Goal: Task Accomplishment & Management: Use online tool/utility

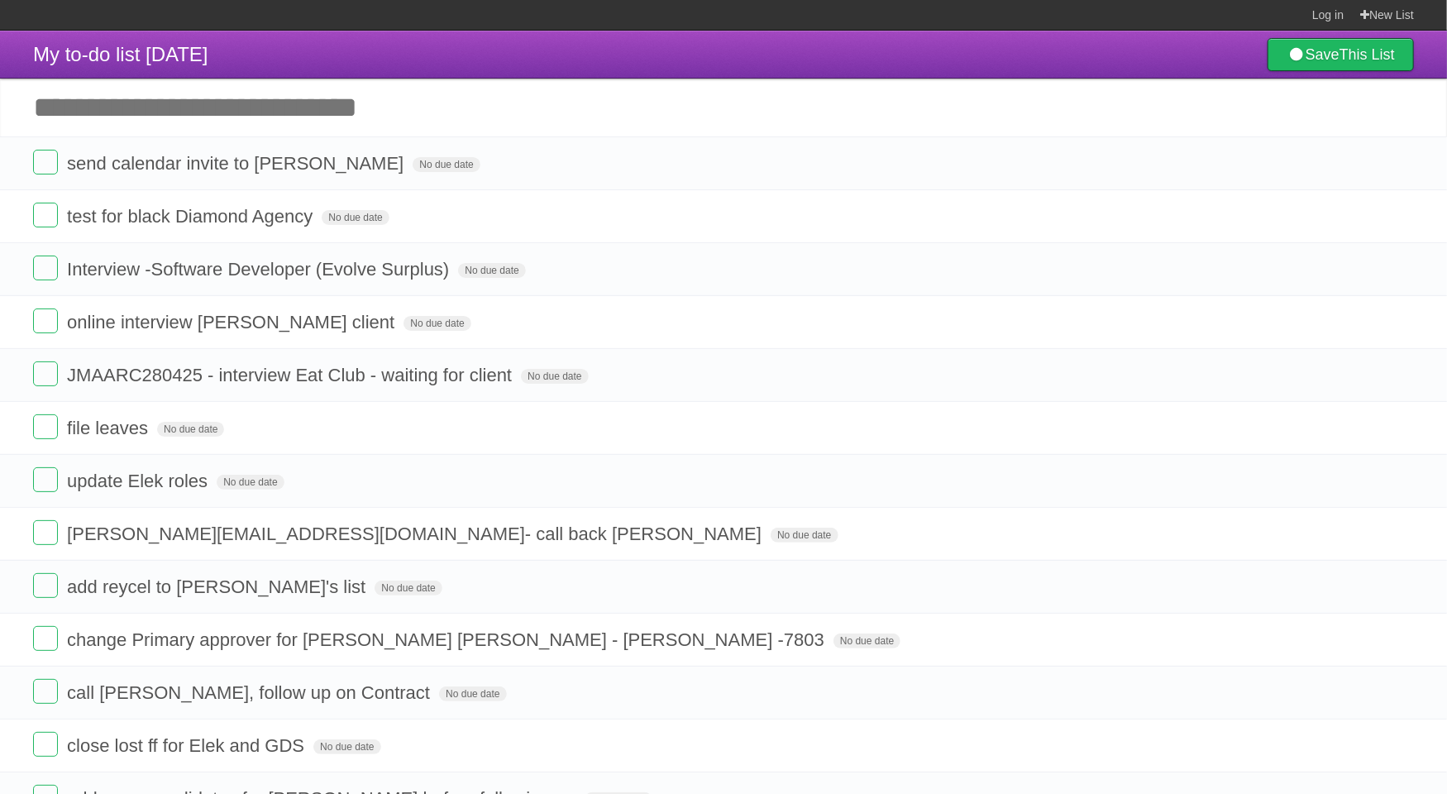
click at [43, 165] on label at bounding box center [45, 162] width 25 height 25
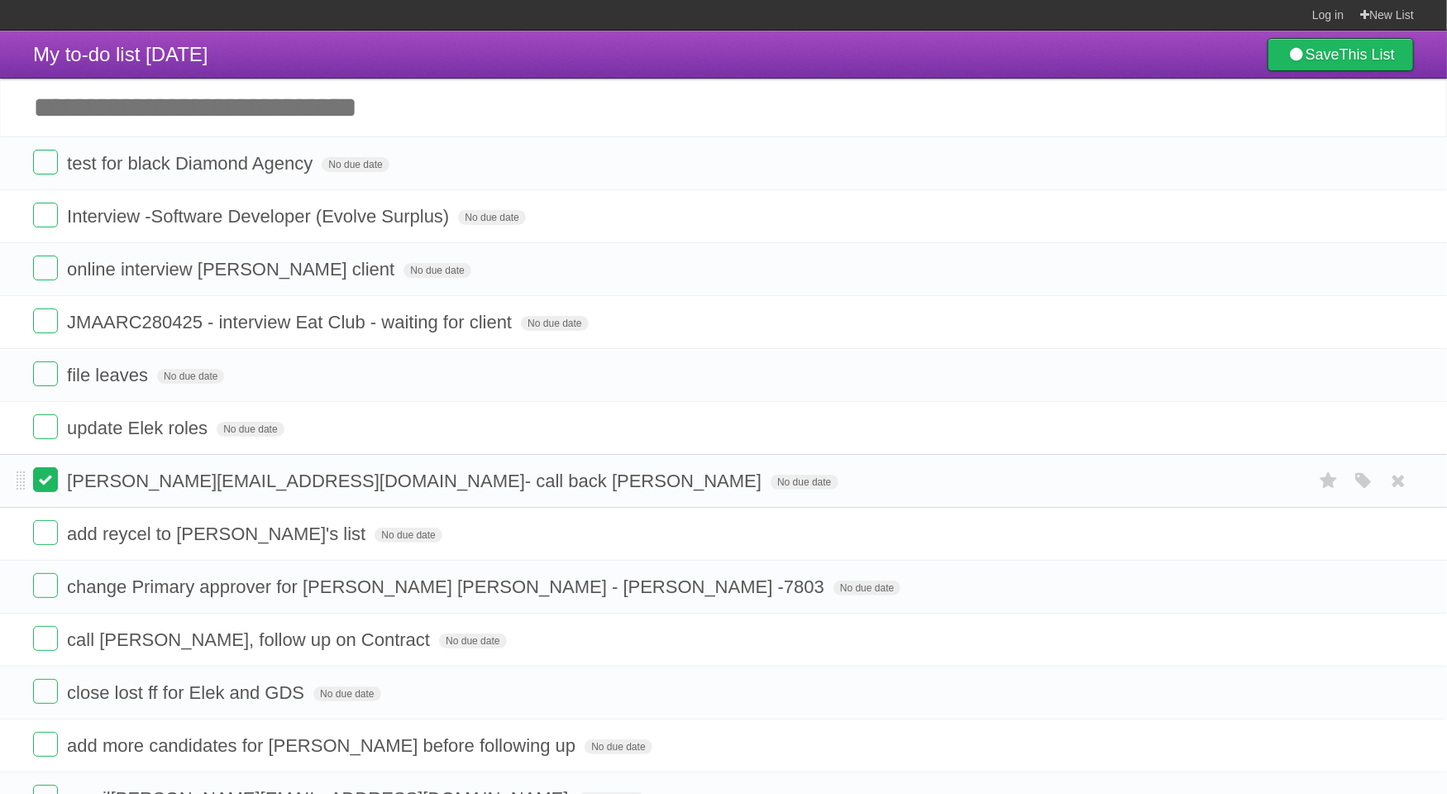
click at [48, 481] on label at bounding box center [45, 479] width 25 height 25
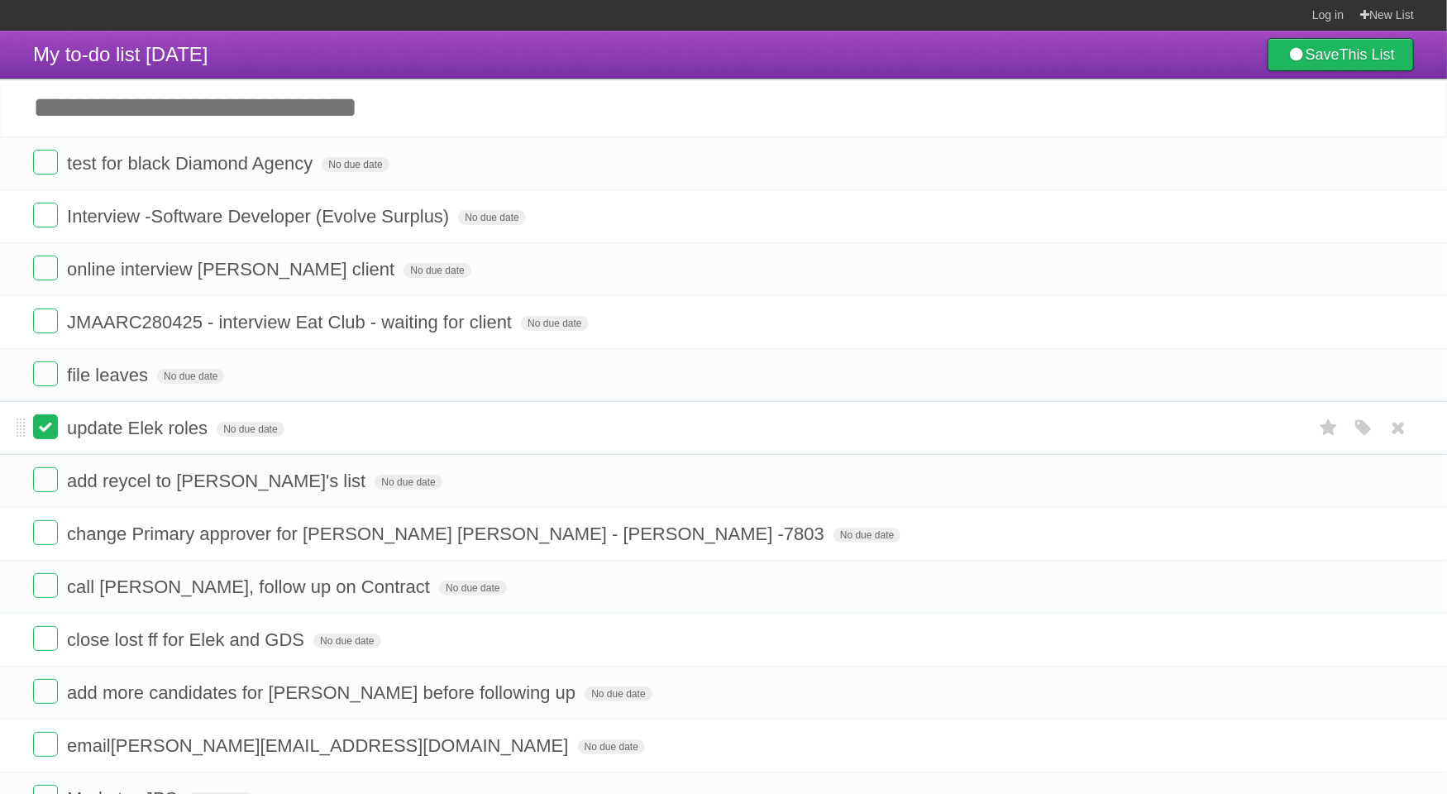
click at [45, 431] on label at bounding box center [45, 426] width 25 height 25
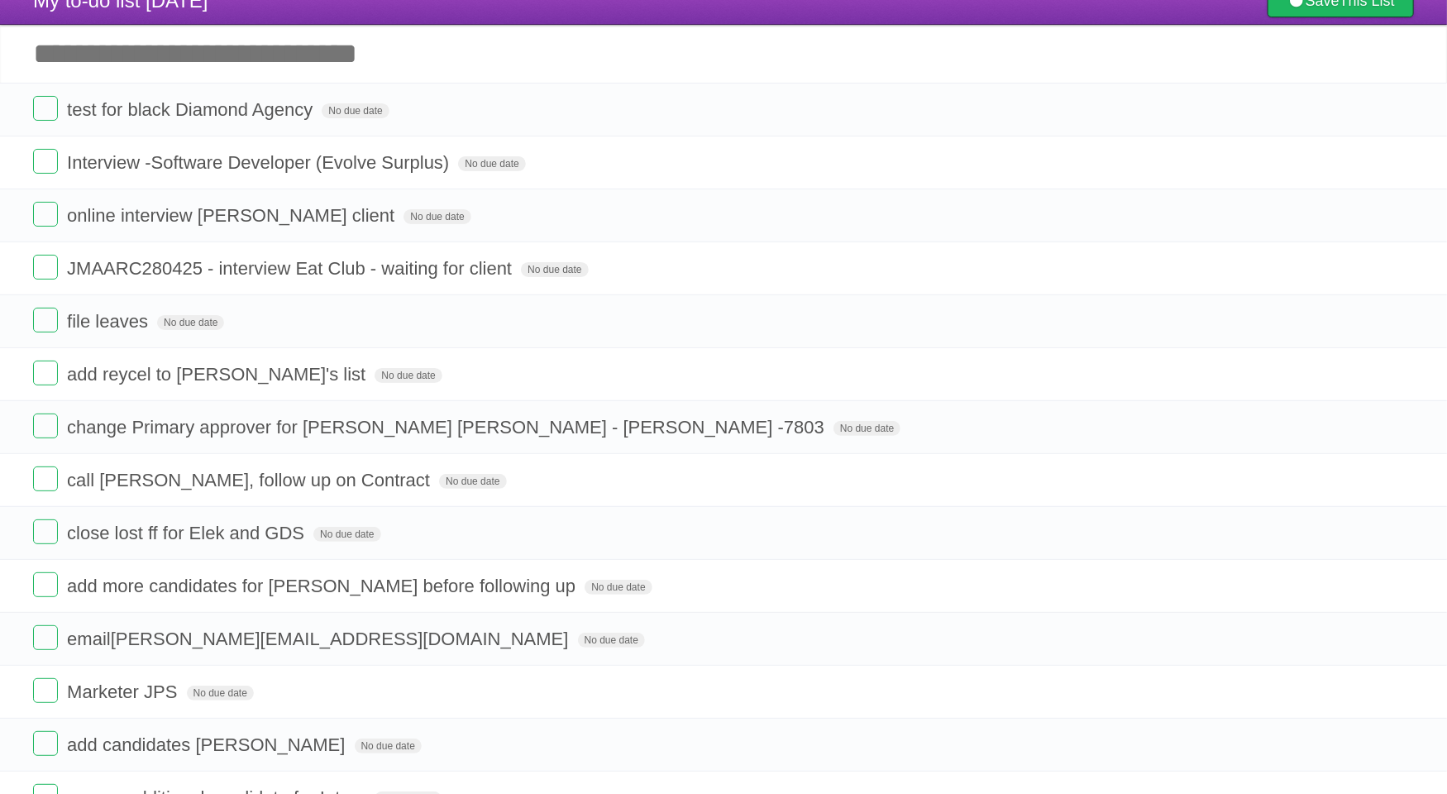
scroll to position [83, 0]
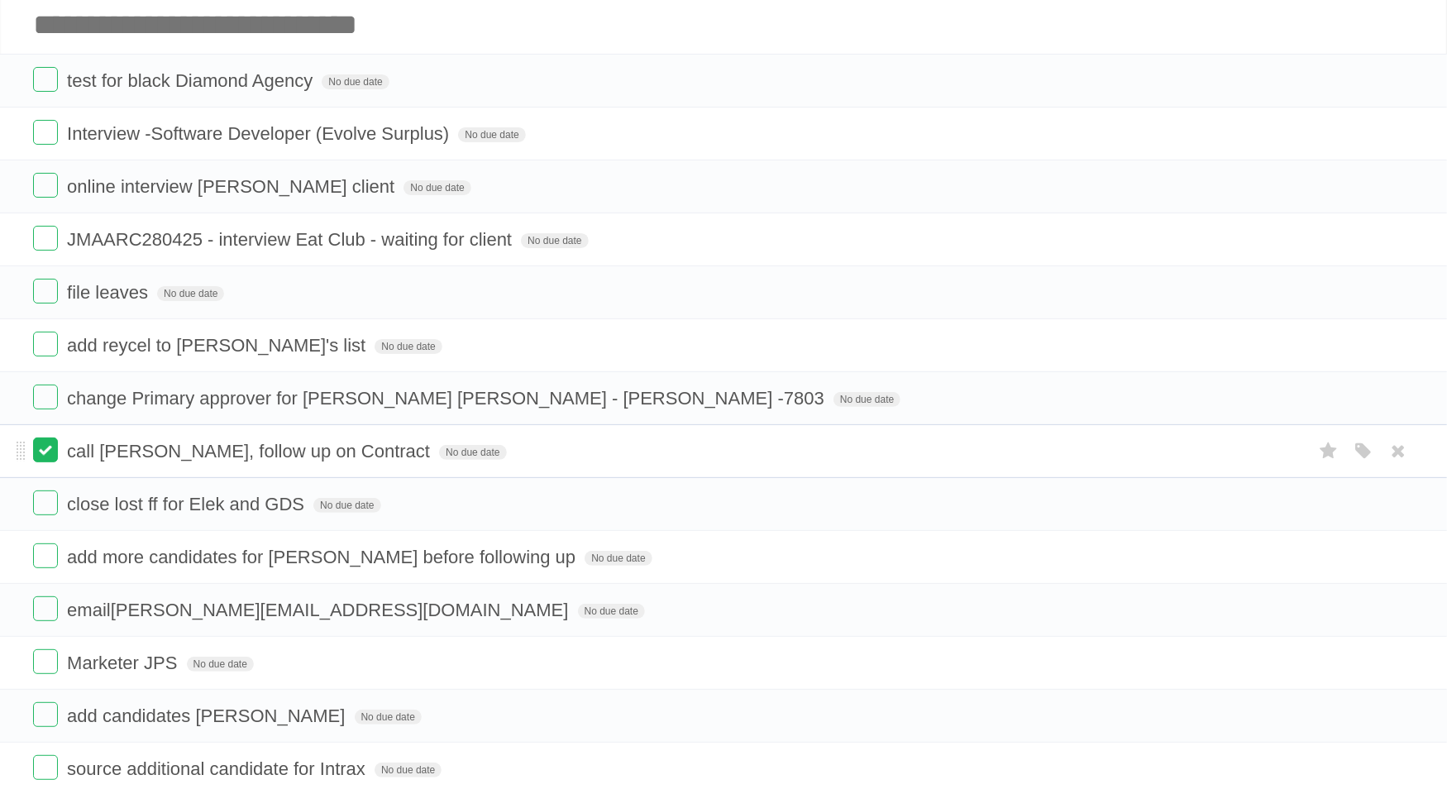
click at [38, 455] on label at bounding box center [45, 449] width 25 height 25
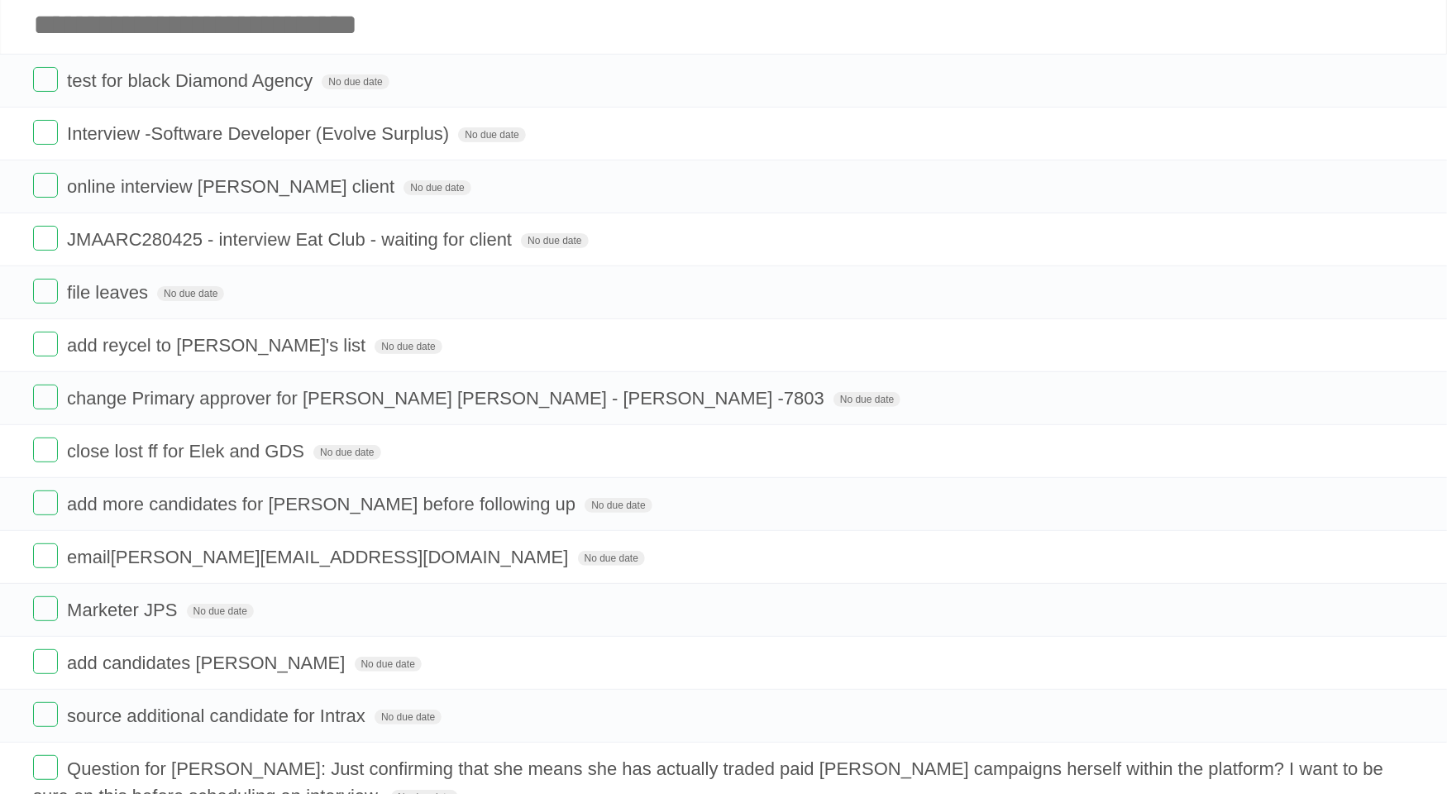
click at [38, 455] on label at bounding box center [45, 449] width 25 height 25
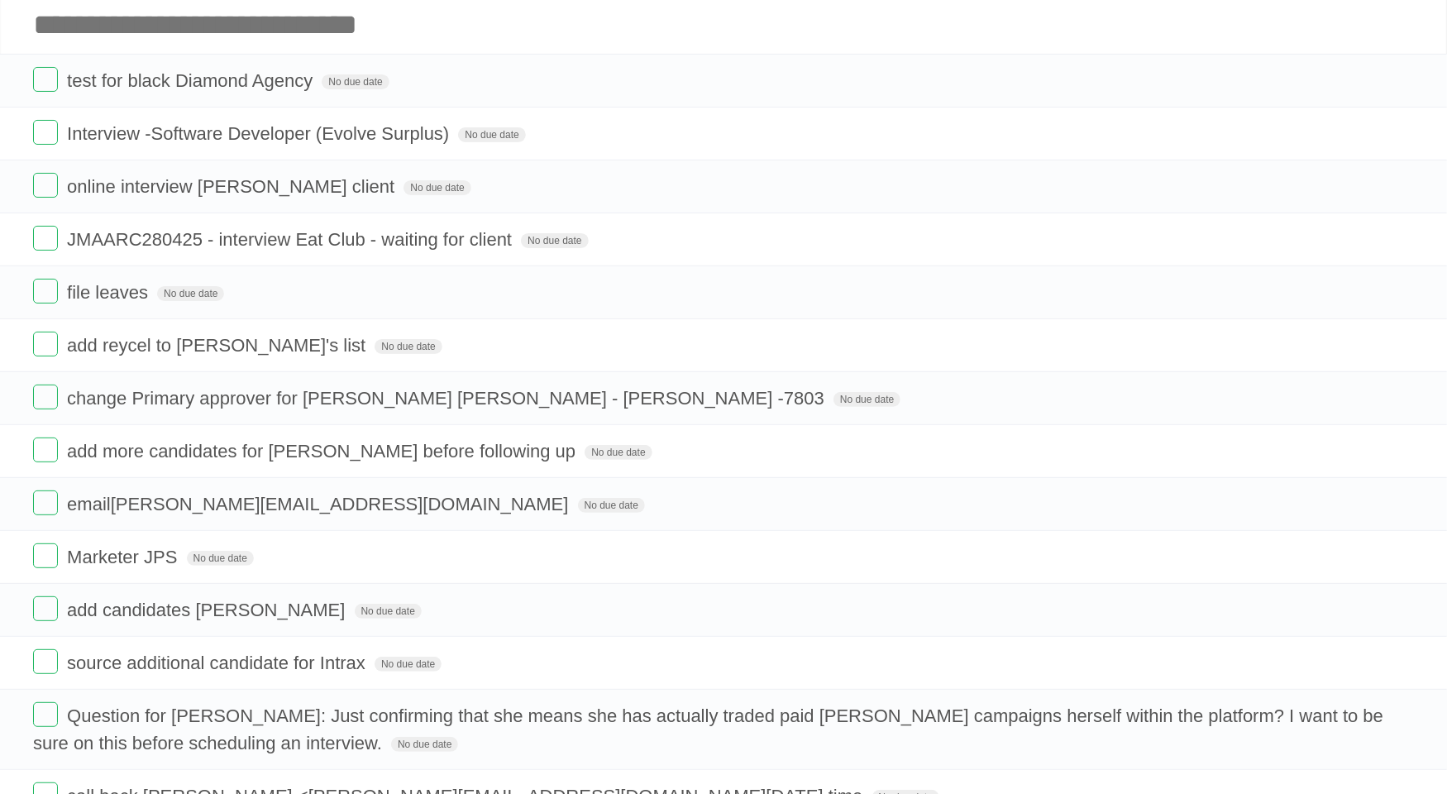
click at [38, 455] on label at bounding box center [45, 449] width 25 height 25
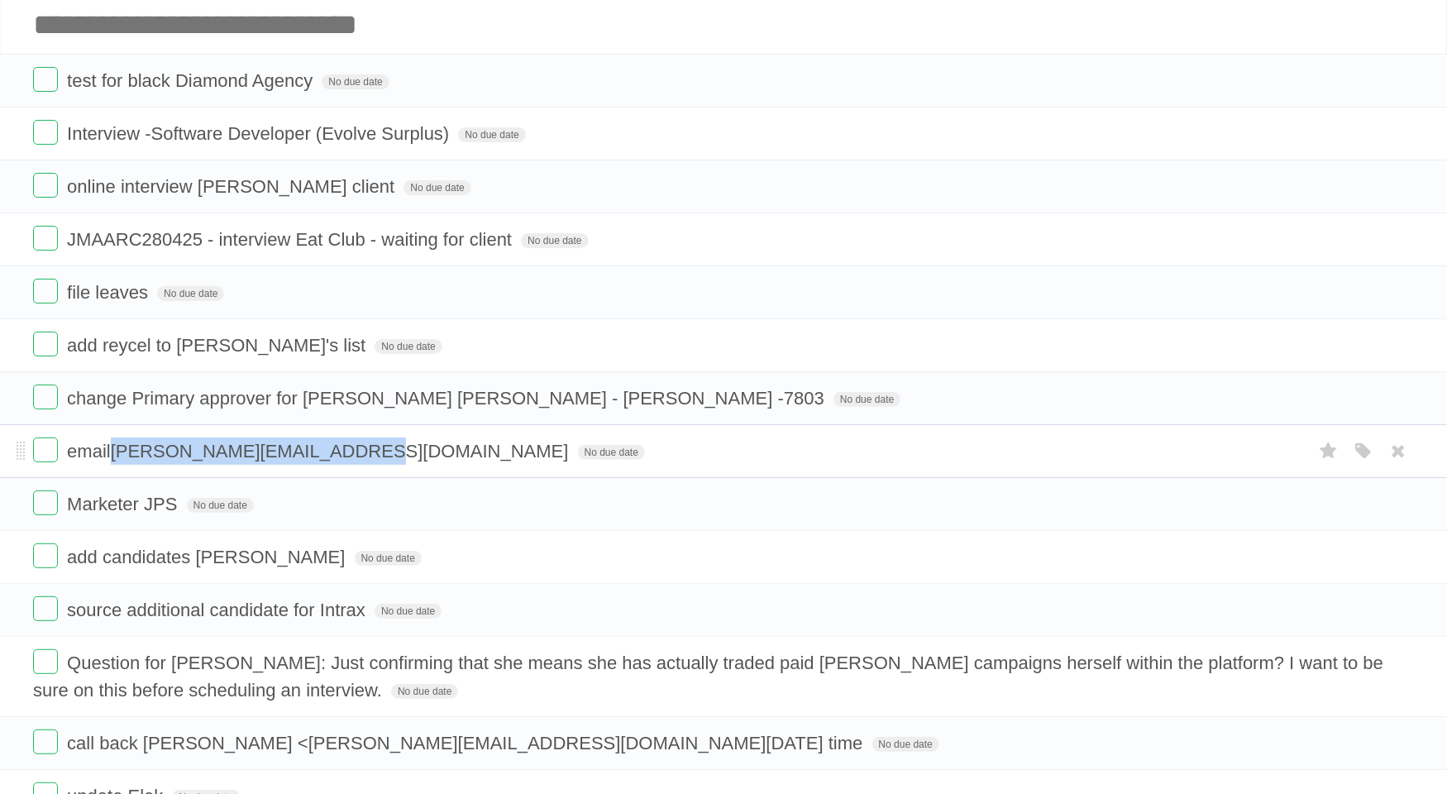
drag, startPoint x: 338, startPoint y: 450, endPoint x: 112, endPoint y: 454, distance: 225.8
click at [112, 454] on span "email [PERSON_NAME][EMAIL_ADDRESS][DOMAIN_NAME]" at bounding box center [319, 451] width 505 height 21
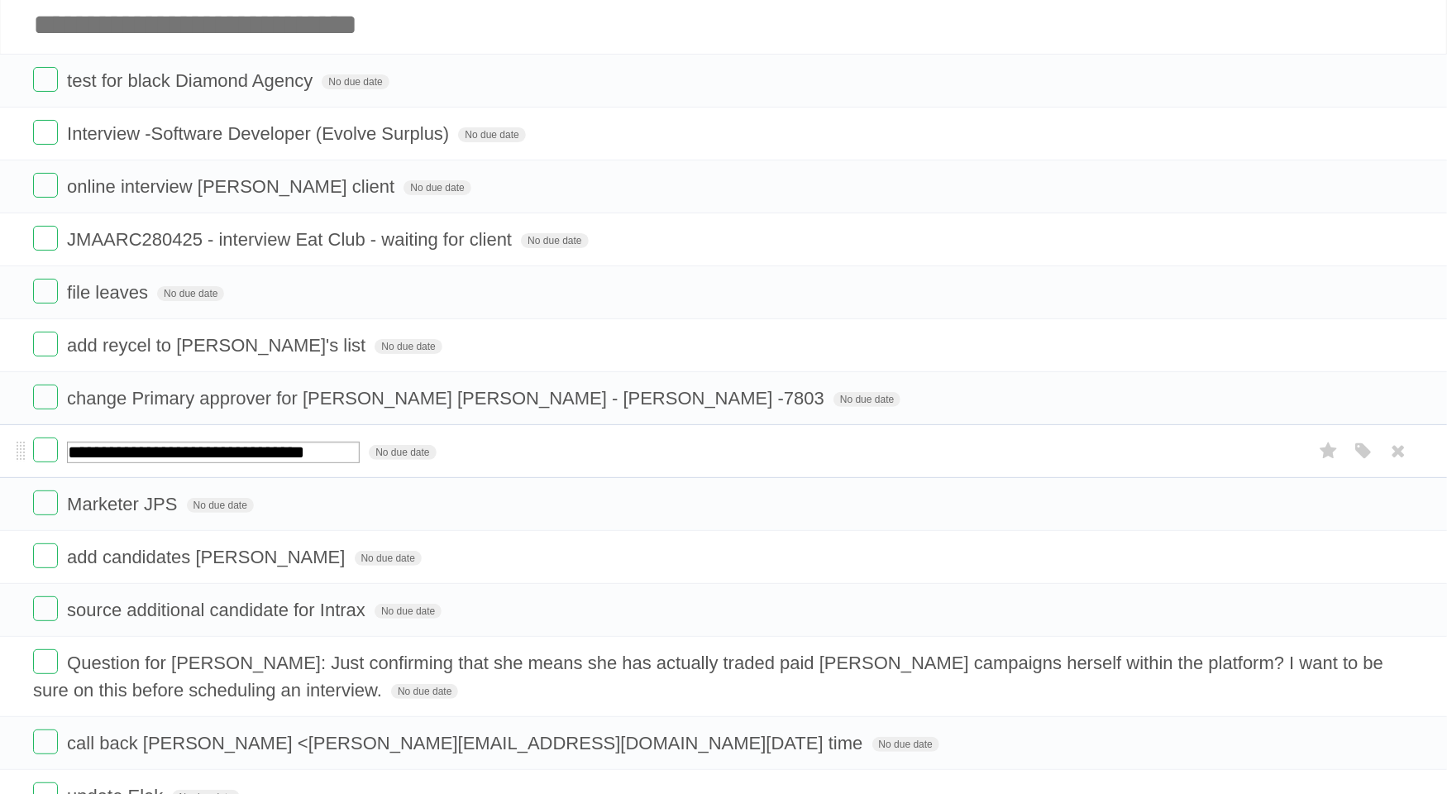
click at [119, 442] on input "**********" at bounding box center [213, 452] width 293 height 21
drag, startPoint x: 118, startPoint y: 442, endPoint x: 337, endPoint y: 433, distance: 219.3
click at [337, 433] on li "**********" at bounding box center [723, 451] width 1447 height 54
click at [50, 443] on label at bounding box center [45, 449] width 25 height 25
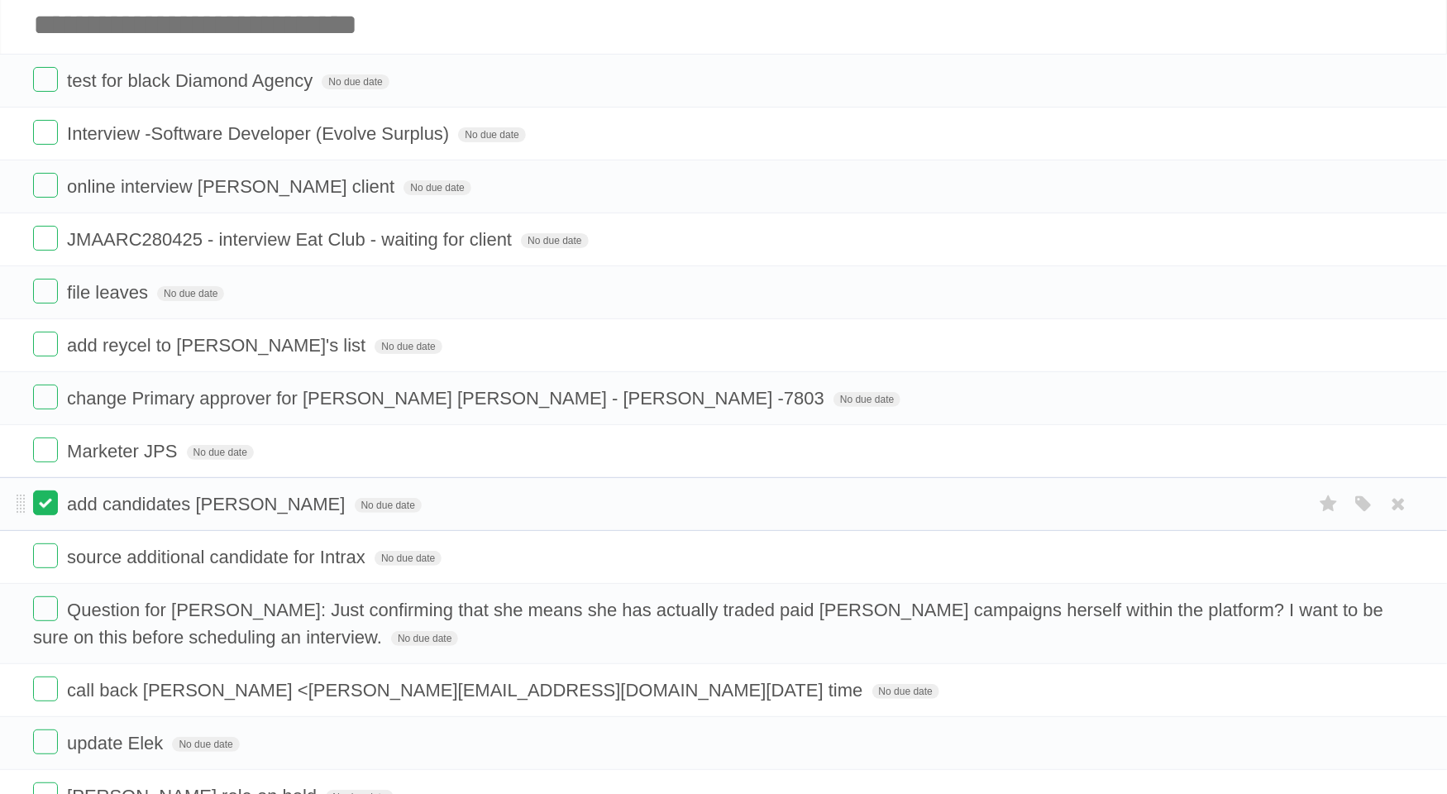
click at [54, 499] on label at bounding box center [45, 502] width 25 height 25
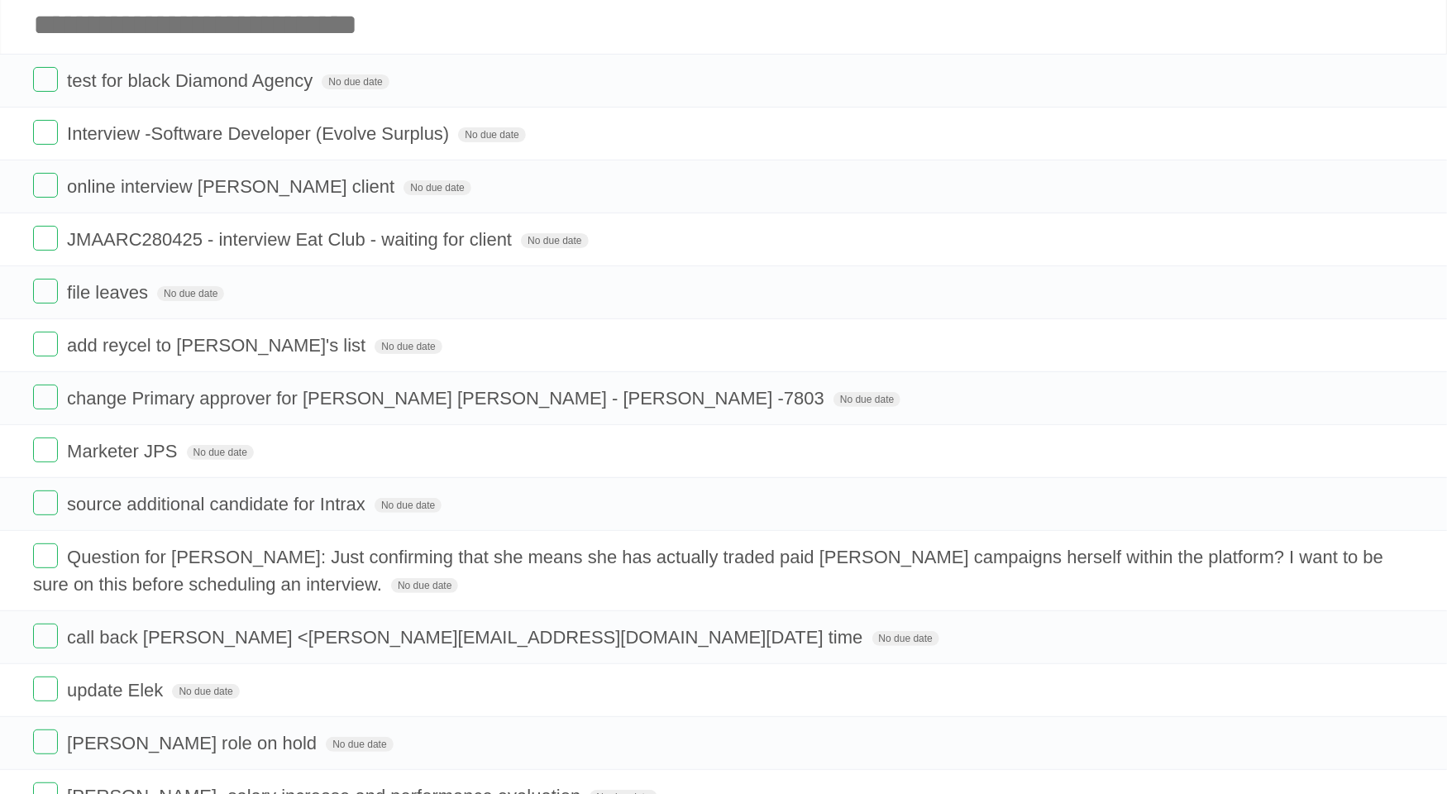
click at [54, 499] on label at bounding box center [45, 502] width 25 height 25
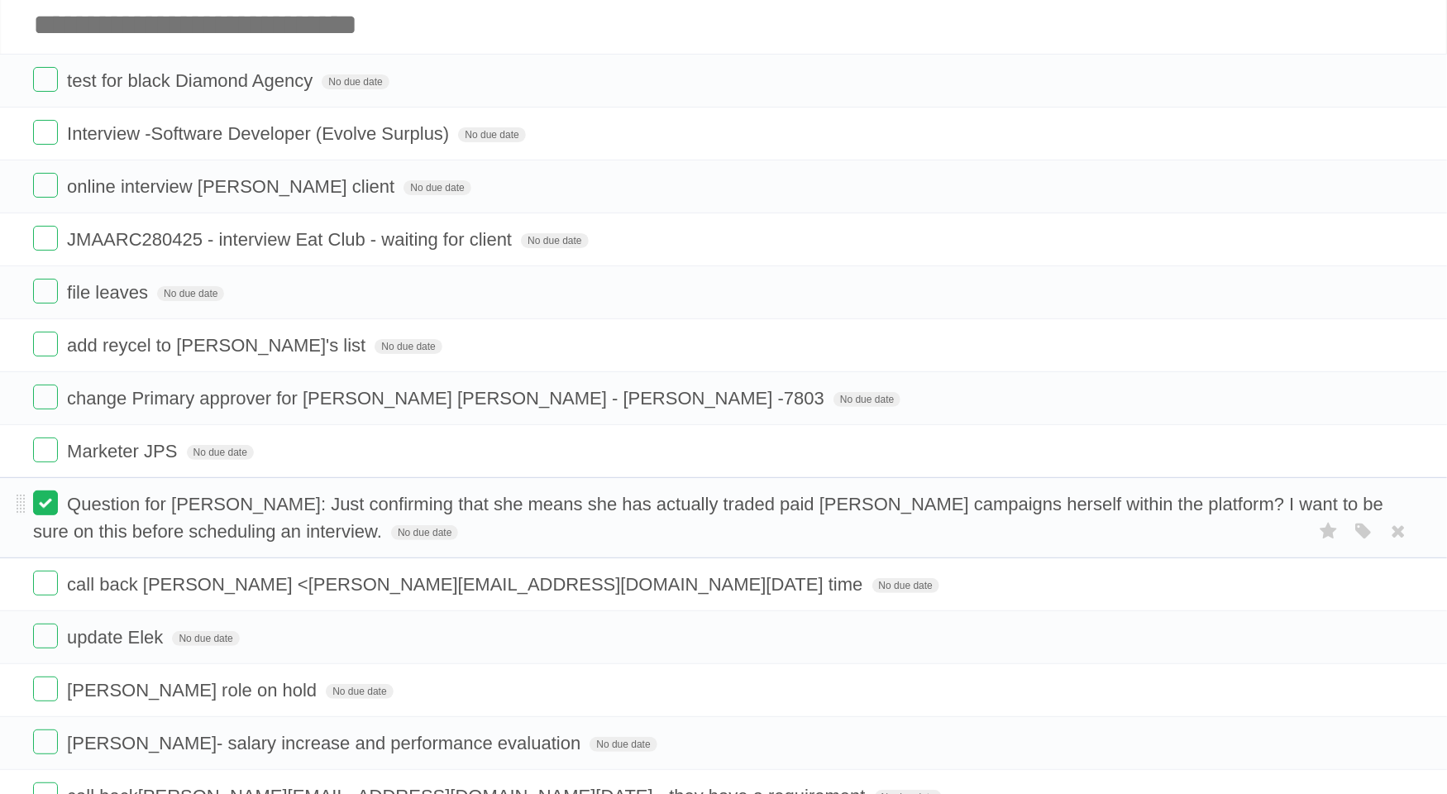
click at [56, 505] on label at bounding box center [45, 502] width 25 height 25
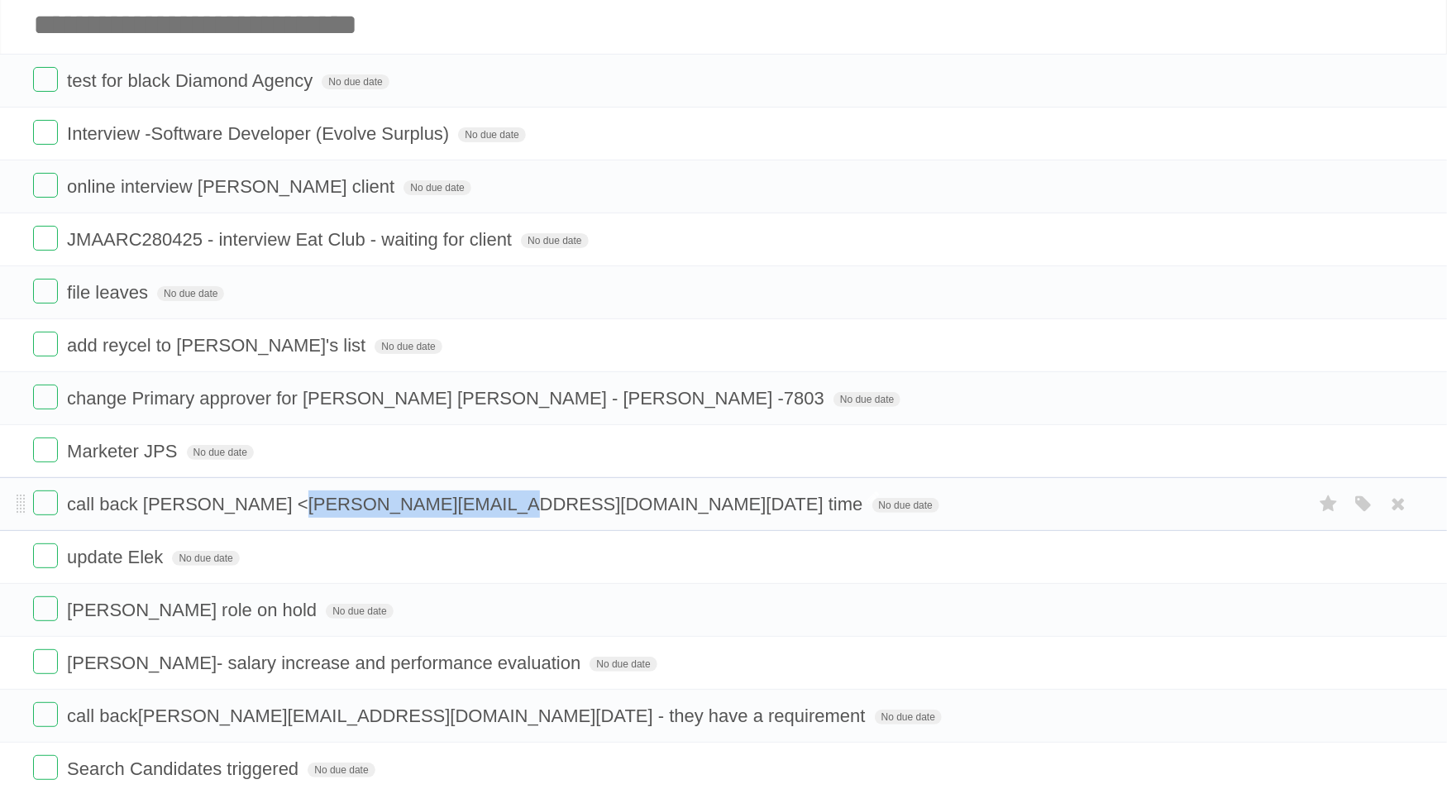
drag, startPoint x: 450, startPoint y: 504, endPoint x: 255, endPoint y: 502, distance: 195.2
click at [255, 502] on span "call back [PERSON_NAME] < [PERSON_NAME][EMAIL_ADDRESS][DOMAIN_NAME] [DATE] time" at bounding box center [467, 504] width 800 height 21
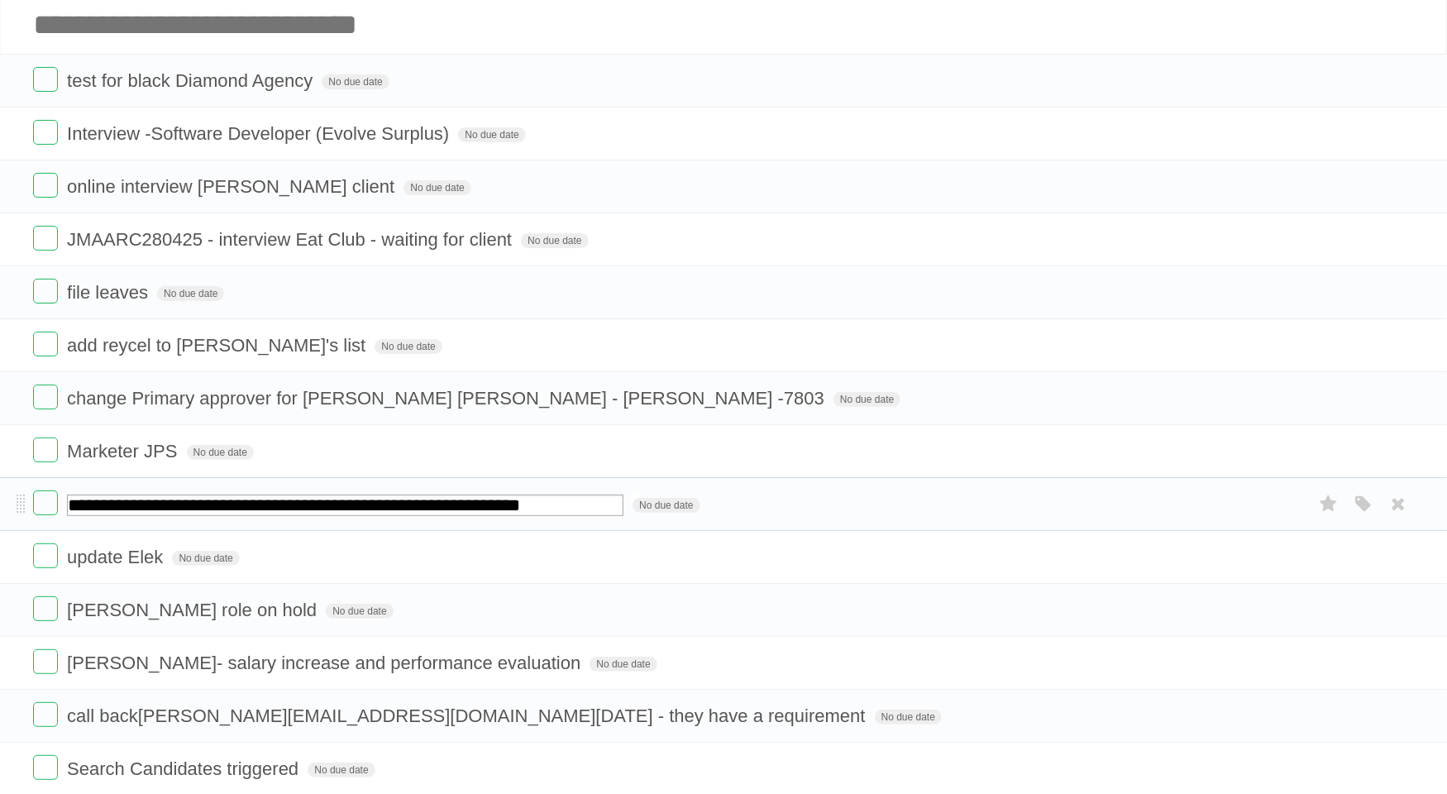
click at [267, 502] on input "**********" at bounding box center [345, 504] width 556 height 21
drag, startPoint x: 449, startPoint y: 505, endPoint x: 256, endPoint y: 502, distance: 193.5
click at [256, 502] on input "**********" at bounding box center [345, 504] width 556 height 21
